Goal: Task Accomplishment & Management: Complete application form

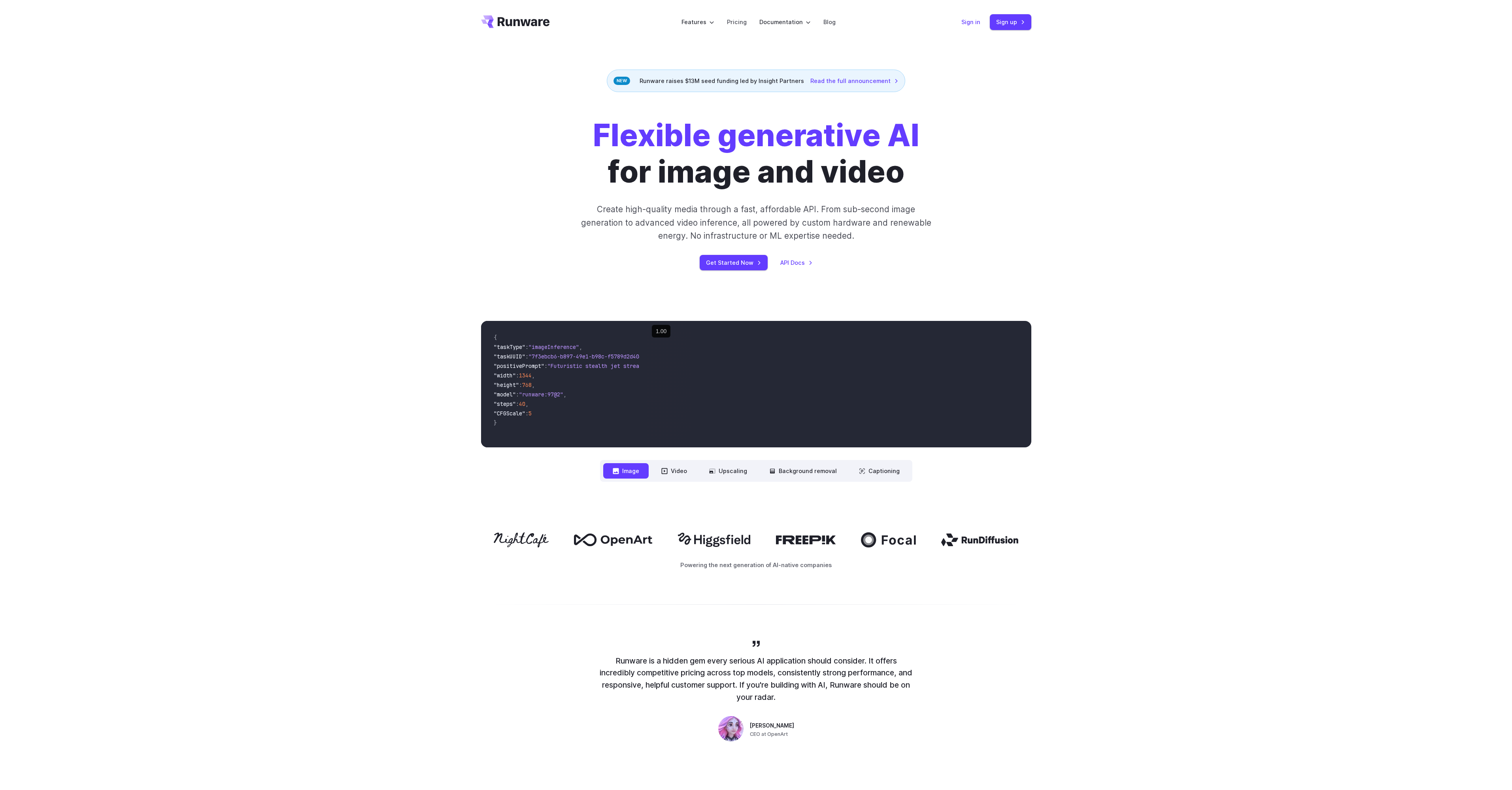
click at [968, 19] on link "Sign in" at bounding box center [970, 22] width 19 height 9
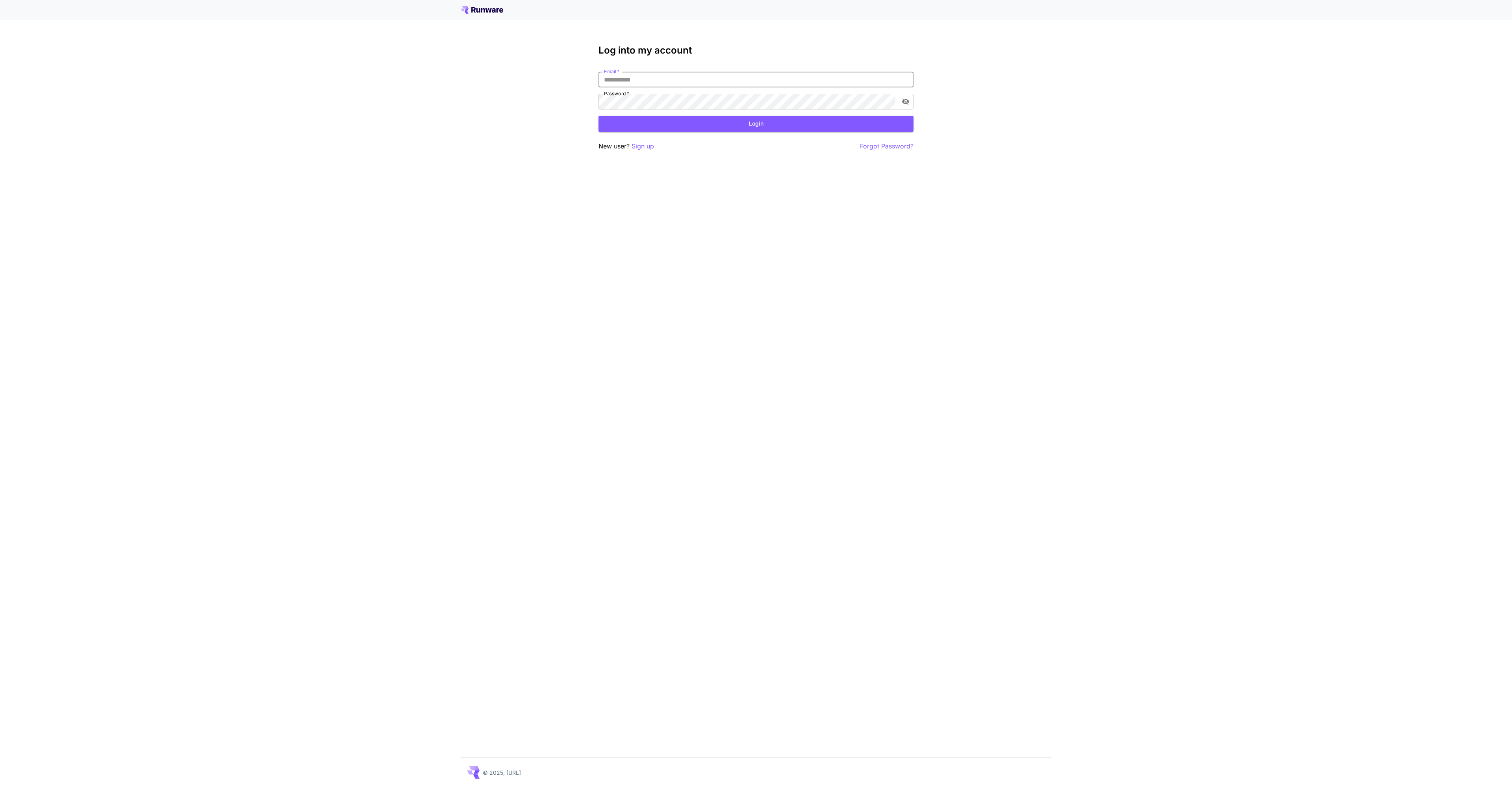
click at [644, 73] on input "Email   *" at bounding box center [756, 79] width 315 height 16
click at [640, 76] on input "Email   *" at bounding box center [756, 79] width 315 height 16
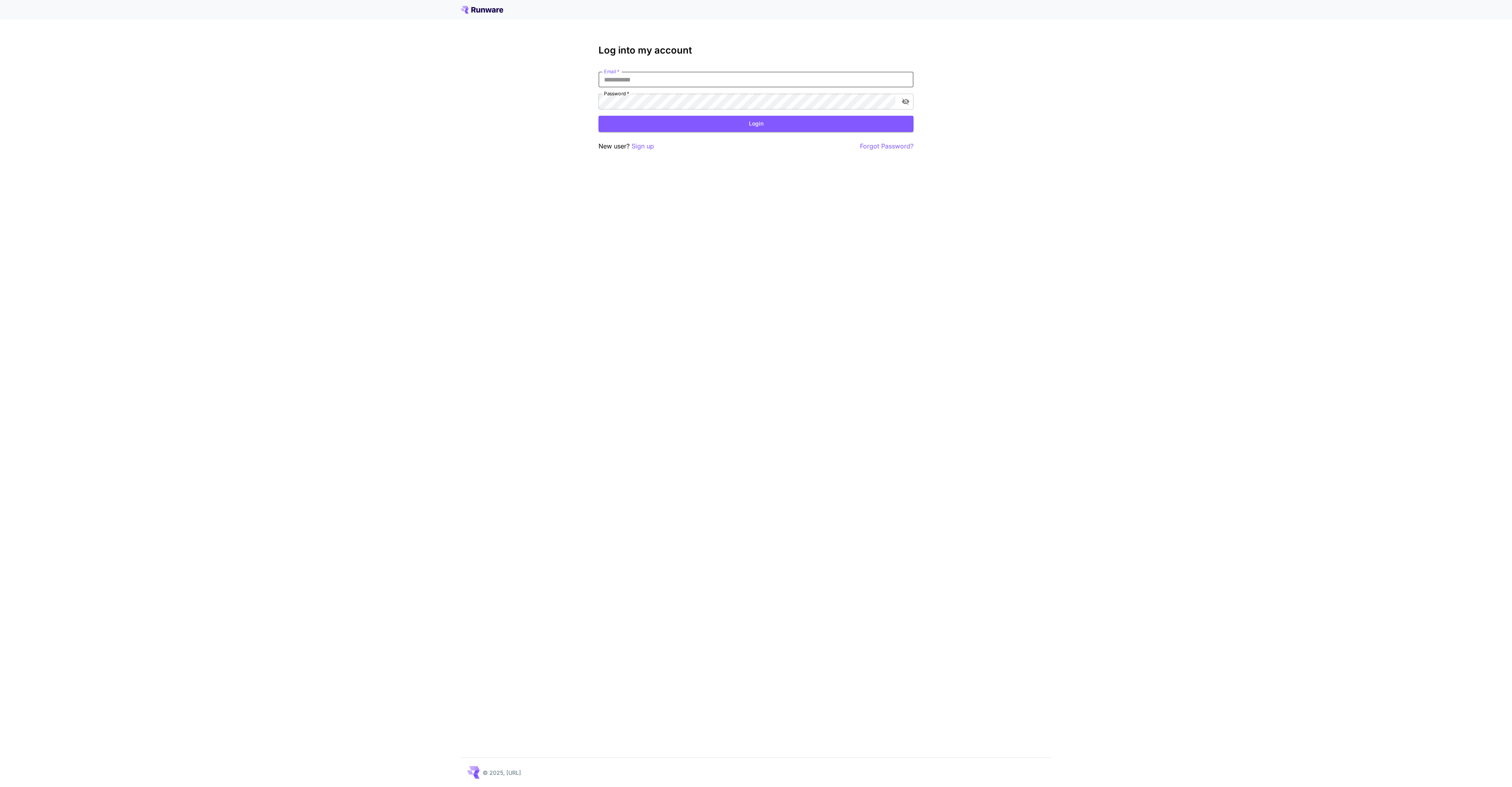
click at [532, 117] on div "Log into my account Email   * Email   * Password   * Password   * Login New use…" at bounding box center [756, 393] width 1512 height 787
click at [489, 17] on div at bounding box center [756, 10] width 1512 height 20
click at [475, 8] on icon at bounding box center [473, 9] width 4 height 5
click at [490, 11] on icon at bounding box center [488, 10] width 6 height 4
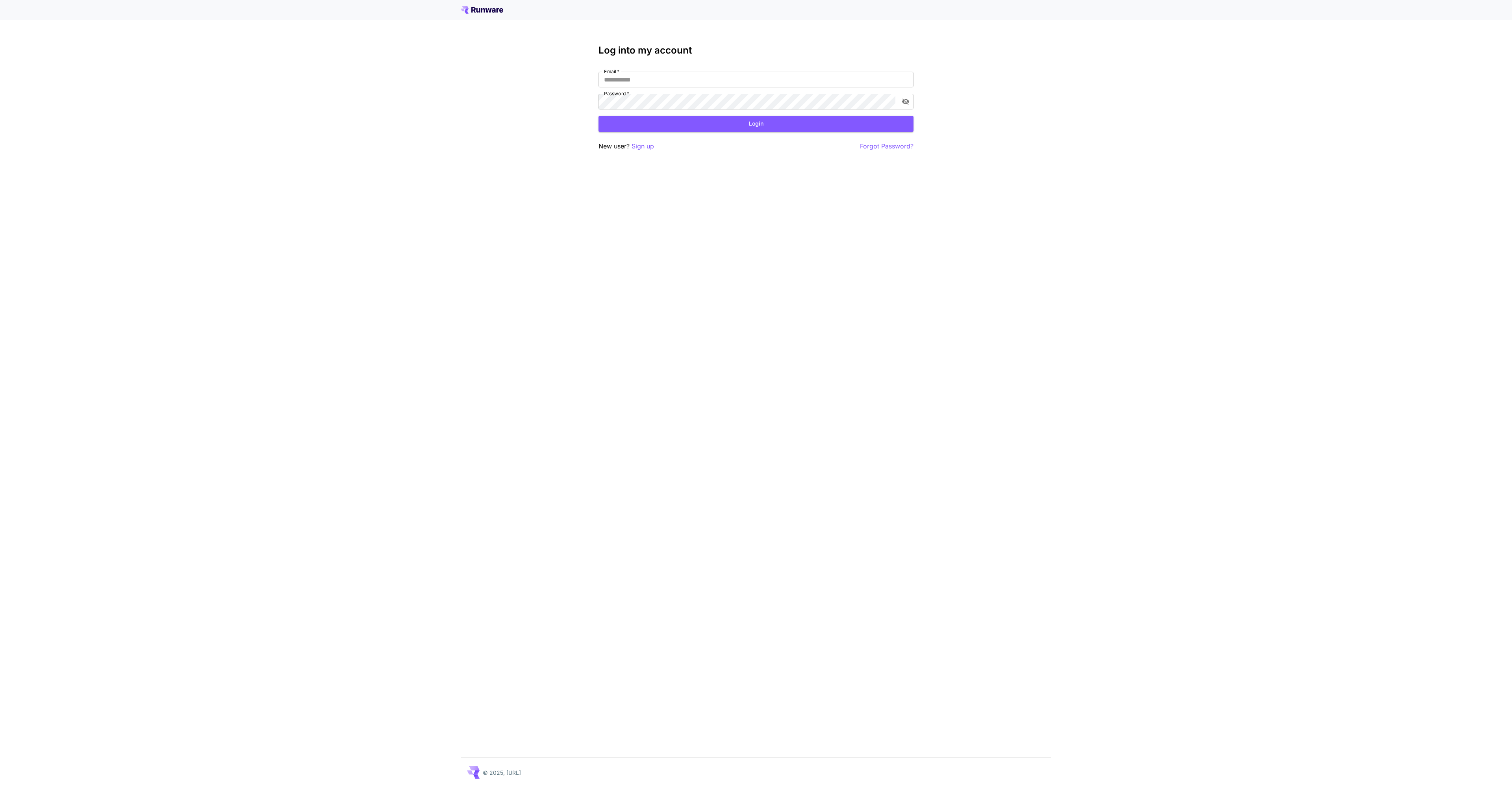
click at [508, 89] on div "Log into my account Email   * Email   * Password   * Password   * Login New use…" at bounding box center [756, 393] width 1512 height 787
click at [640, 148] on p "Sign up" at bounding box center [643, 146] width 22 height 10
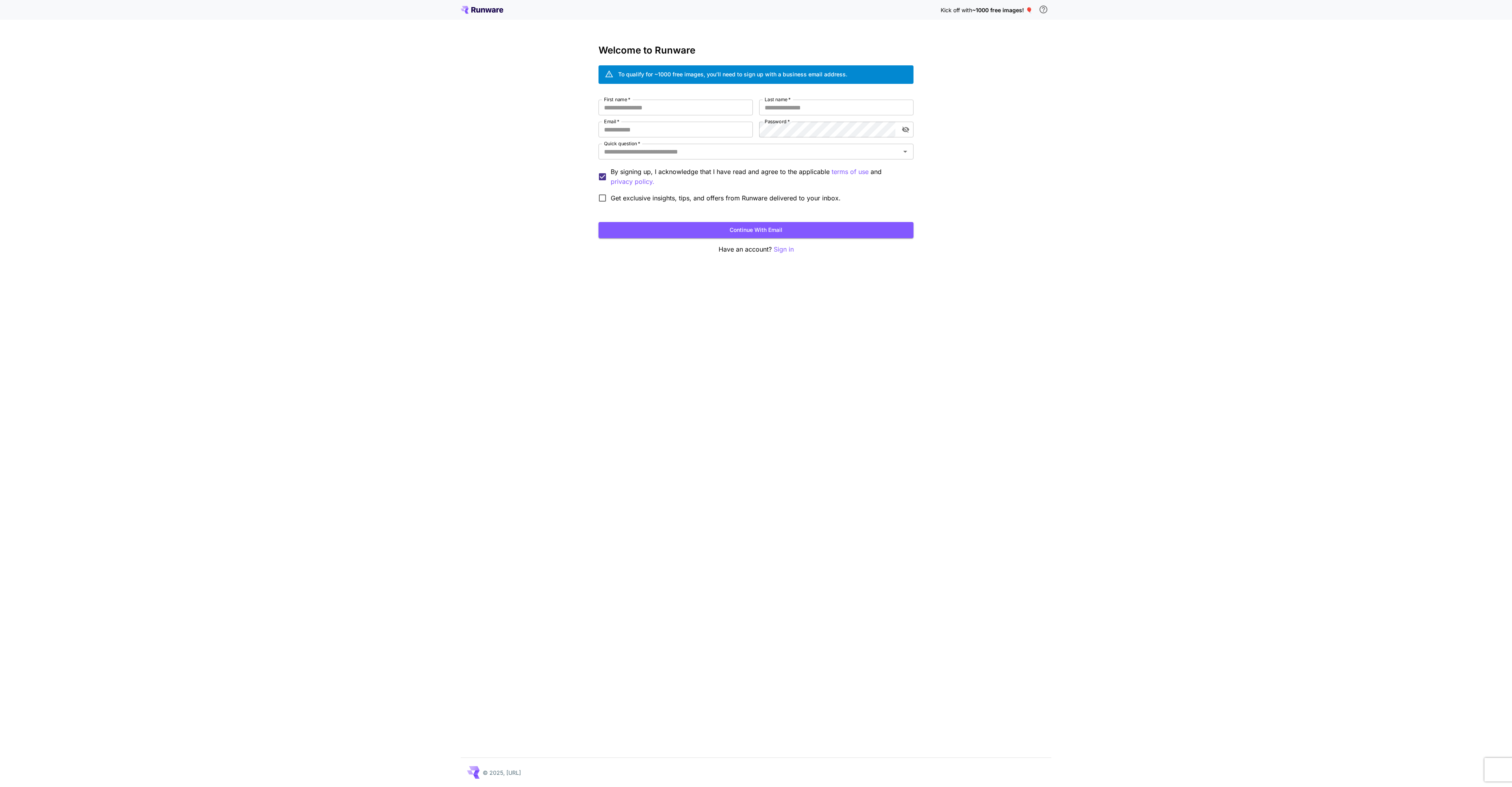
click at [490, 188] on div "Kick off with ~1000 free images! 🎈 Welcome to Runware To qualify for ~1000 free…" at bounding box center [756, 393] width 1512 height 787
